Goal: Find specific page/section: Find specific page/section

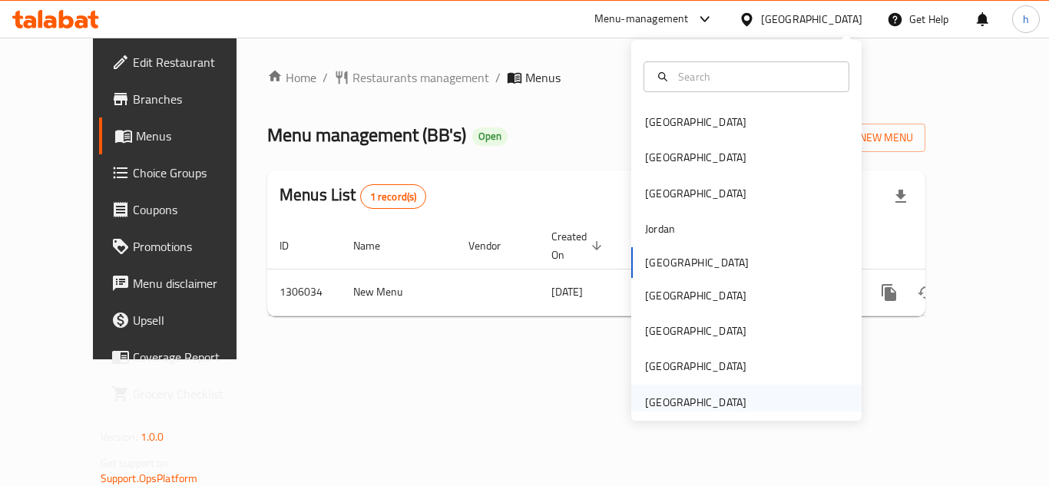
click at [689, 407] on div "[GEOGRAPHIC_DATA]" at bounding box center [695, 402] width 101 height 17
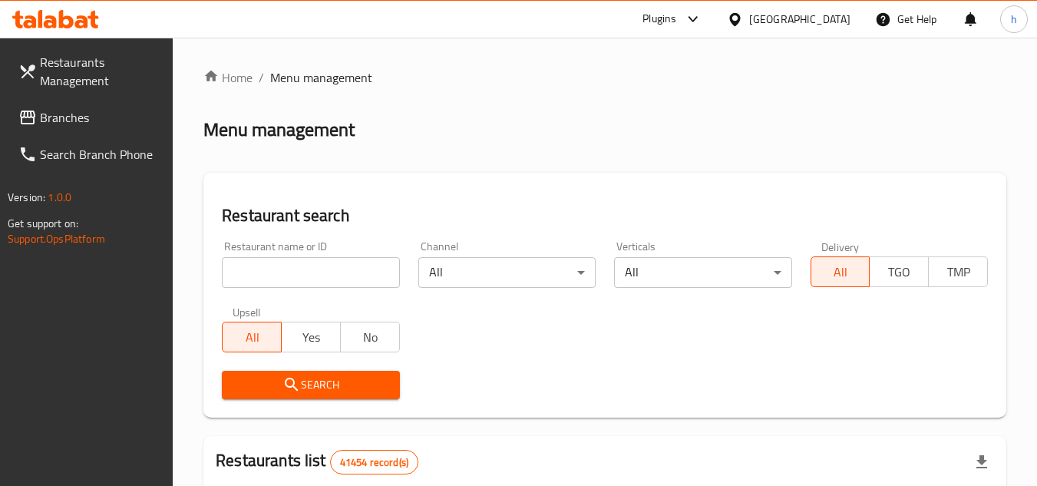
click at [85, 108] on span "Branches" at bounding box center [100, 117] width 121 height 18
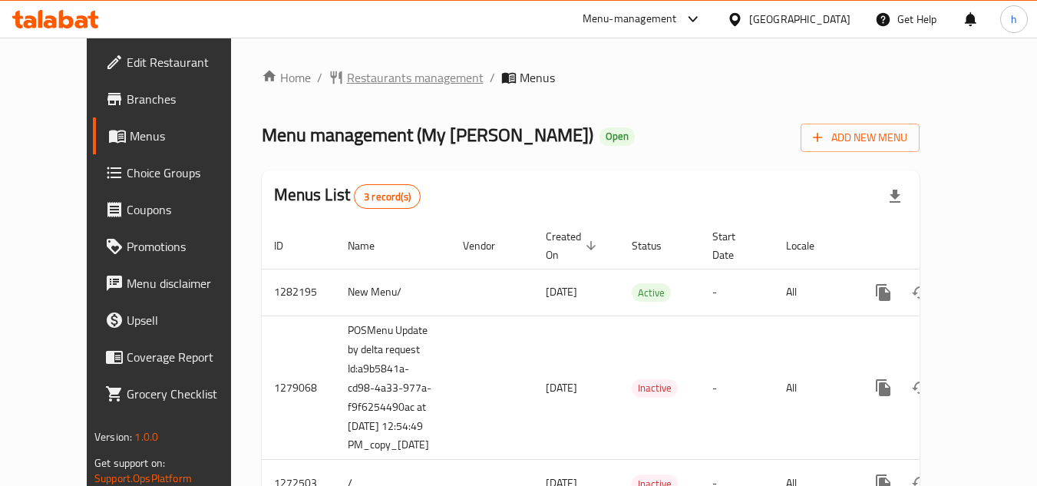
click at [359, 78] on span "Restaurants management" at bounding box center [415, 77] width 137 height 18
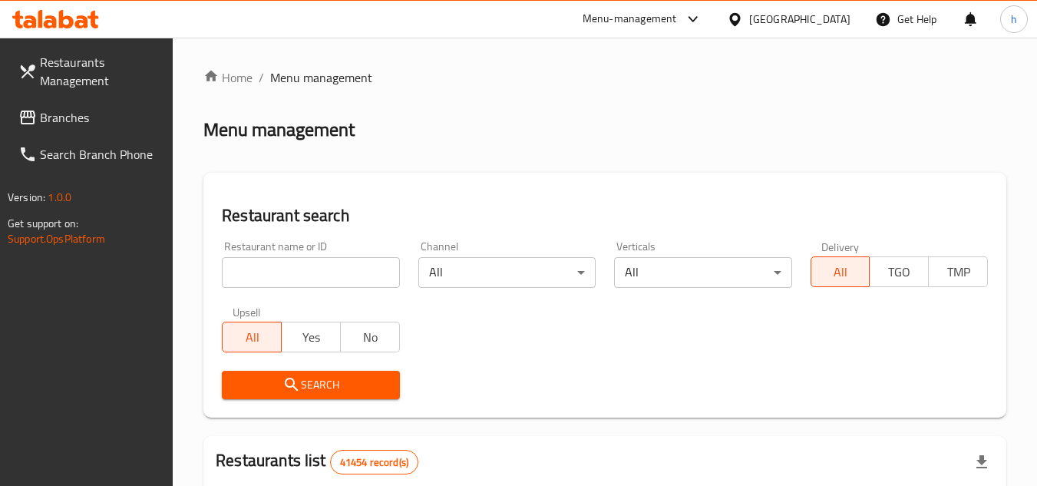
click at [278, 269] on input "search" at bounding box center [310, 272] width 177 height 31
paste input "690310"
type input "690310"
click button "Search" at bounding box center [310, 385] width 177 height 28
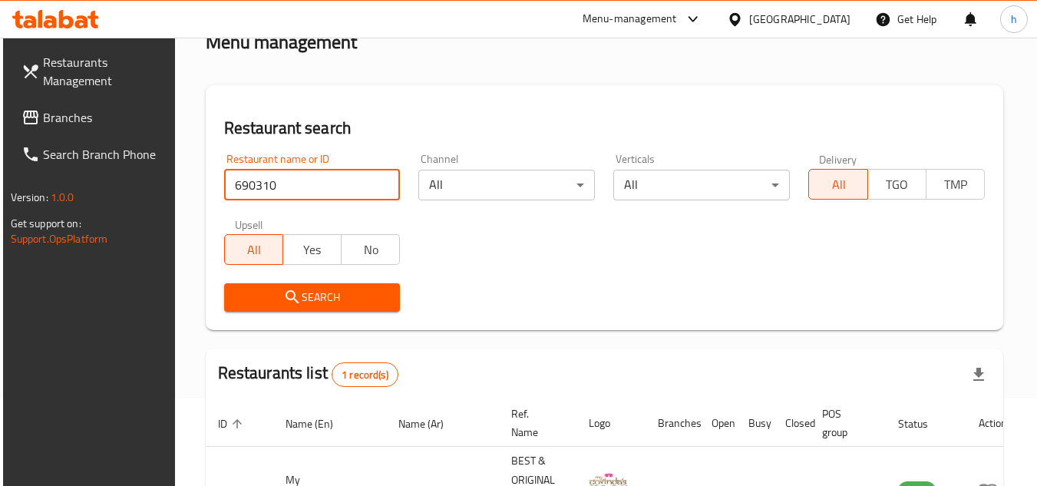
scroll to position [199, 0]
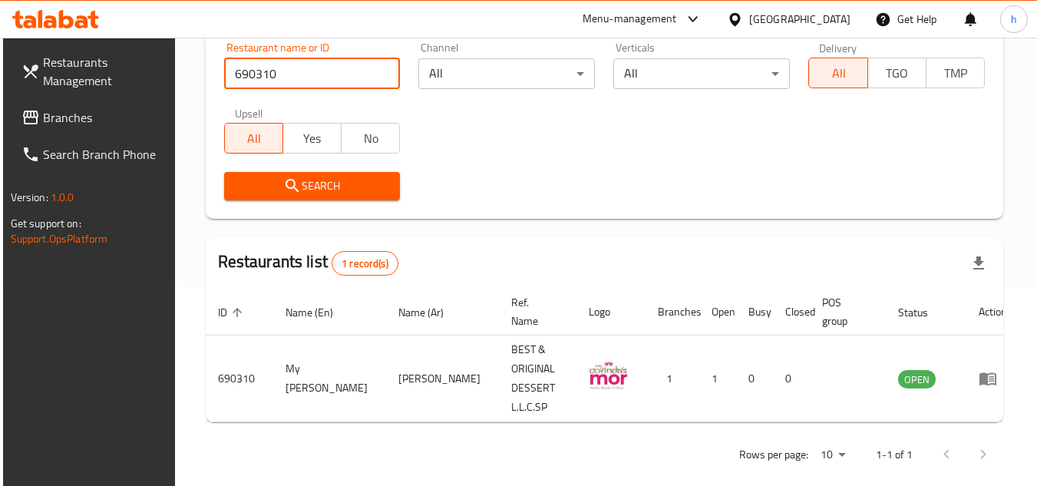
click at [300, 76] on input "690310" at bounding box center [312, 73] width 177 height 31
click at [568, 166] on div "Search" at bounding box center [605, 186] width 780 height 47
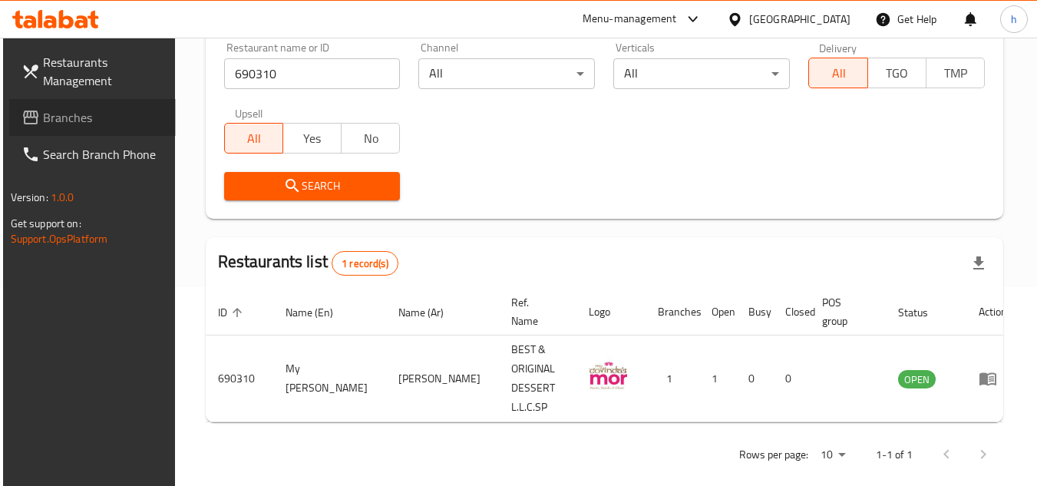
click at [66, 130] on link "Branches" at bounding box center [92, 117] width 167 height 37
